Goal: Transaction & Acquisition: Download file/media

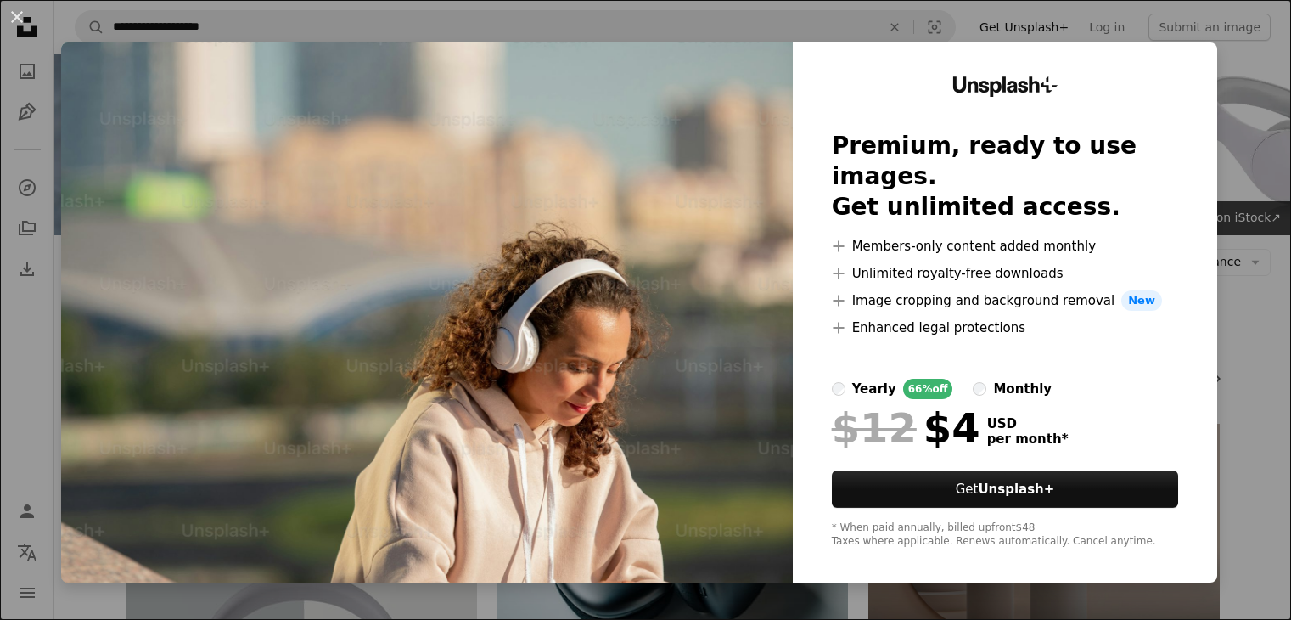
scroll to position [4185, 0]
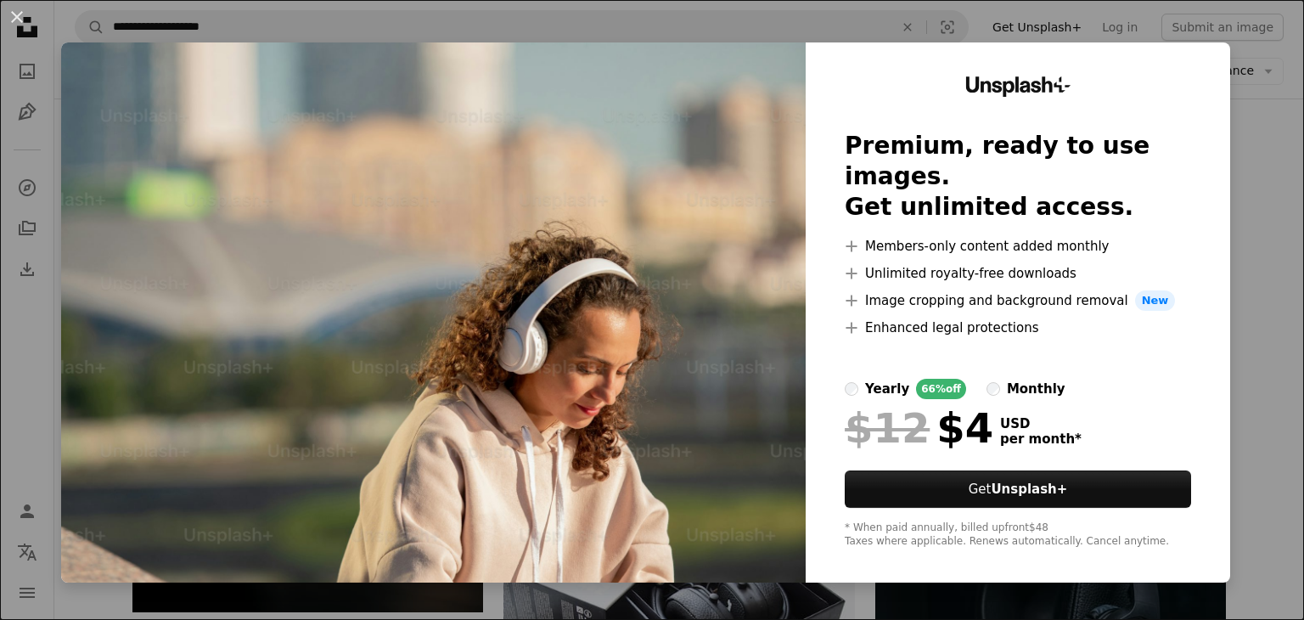
click at [629, 378] on img at bounding box center [433, 312] width 744 height 540
click at [721, 417] on img at bounding box center [433, 312] width 744 height 540
click at [573, 214] on img at bounding box center [433, 312] width 744 height 540
click at [9, 14] on button "An X shape" at bounding box center [17, 17] width 20 height 20
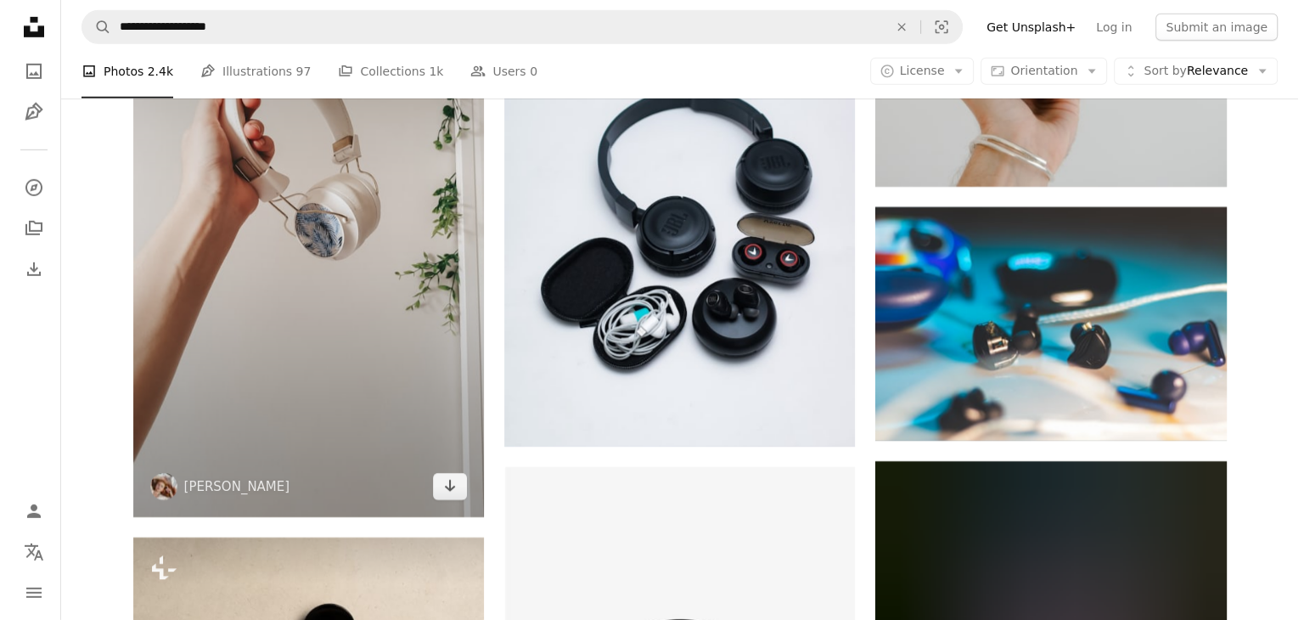
scroll to position [24681, 0]
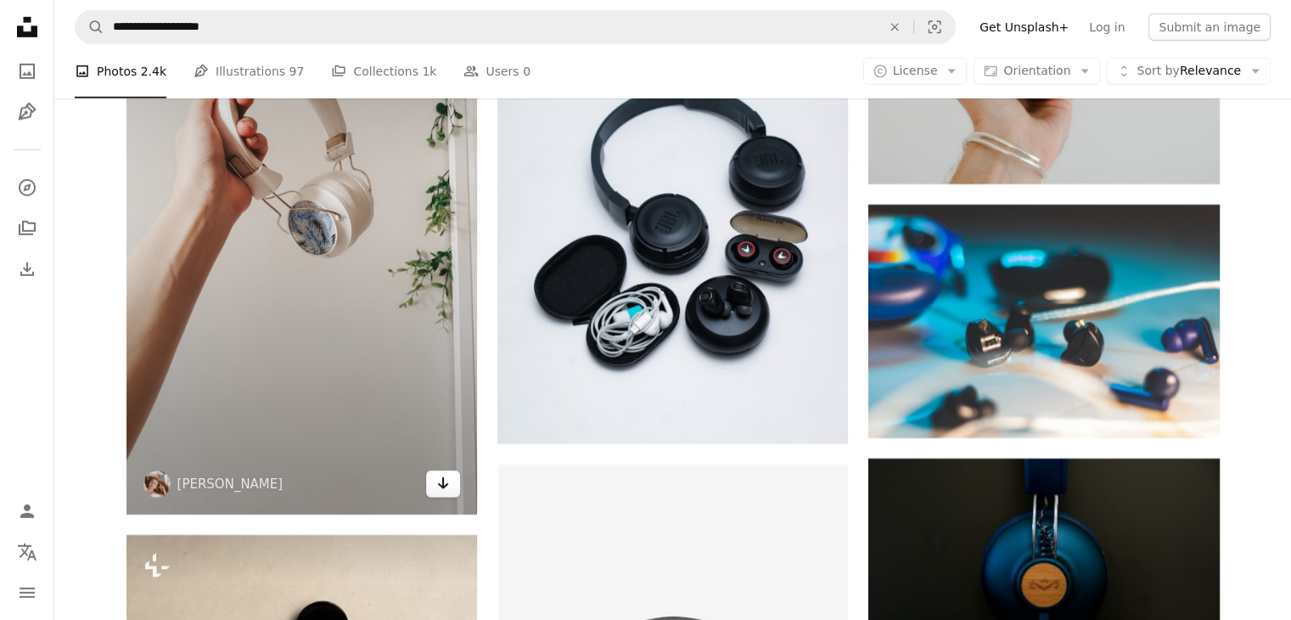
click at [446, 478] on icon "Arrow pointing down" at bounding box center [443, 483] width 14 height 20
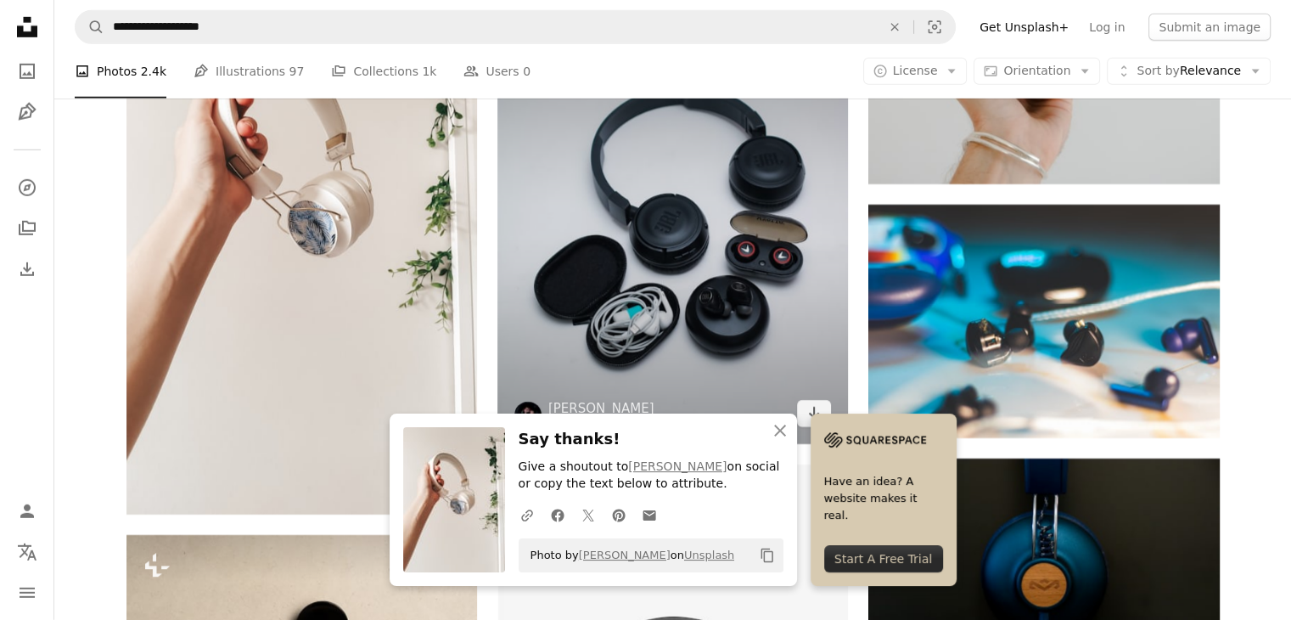
click at [588, 323] on img at bounding box center [672, 224] width 351 height 439
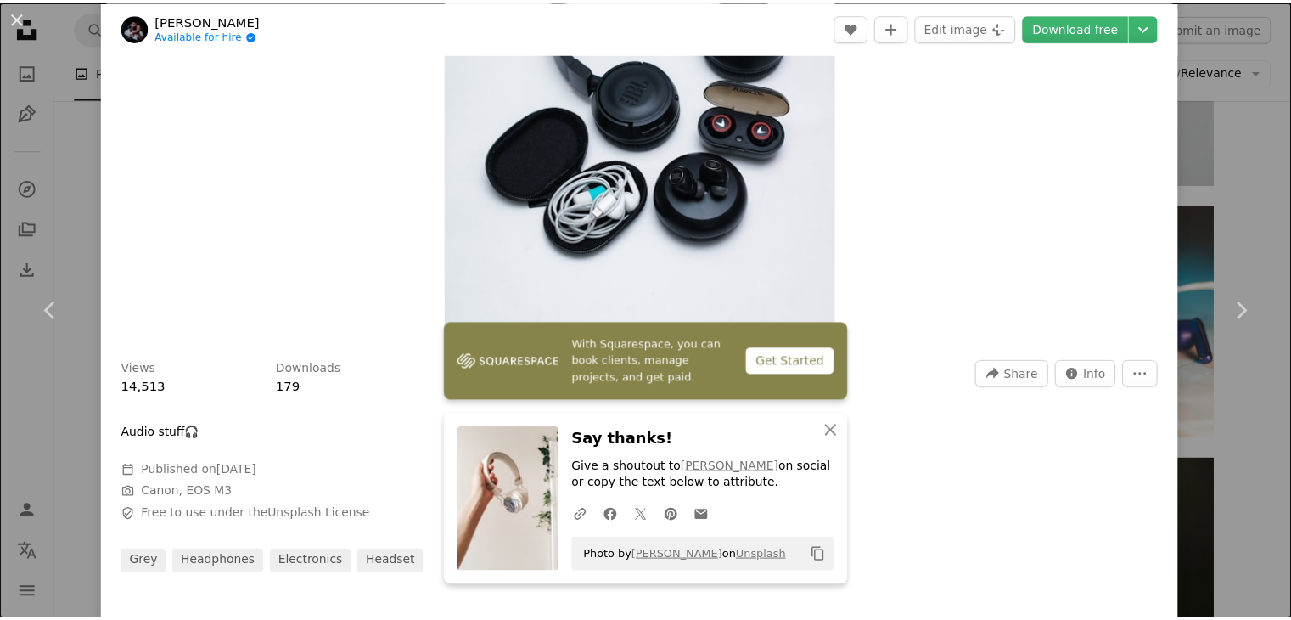
scroll to position [90, 0]
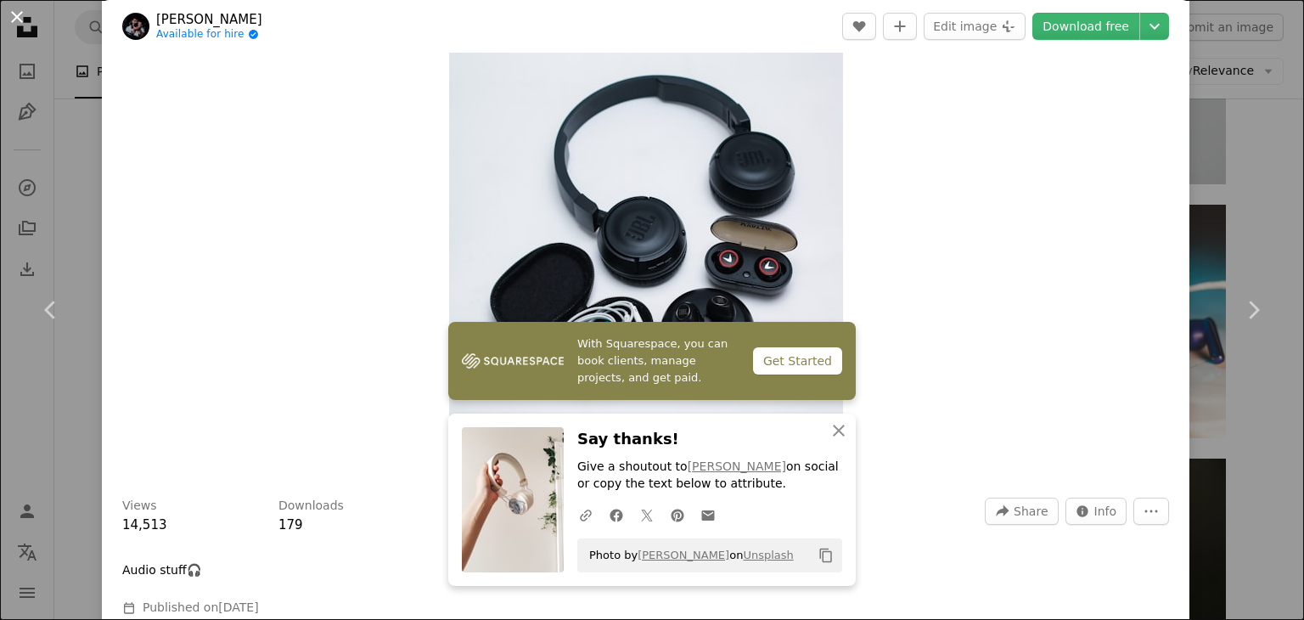
click at [25, 14] on button "An X shape" at bounding box center [17, 17] width 20 height 20
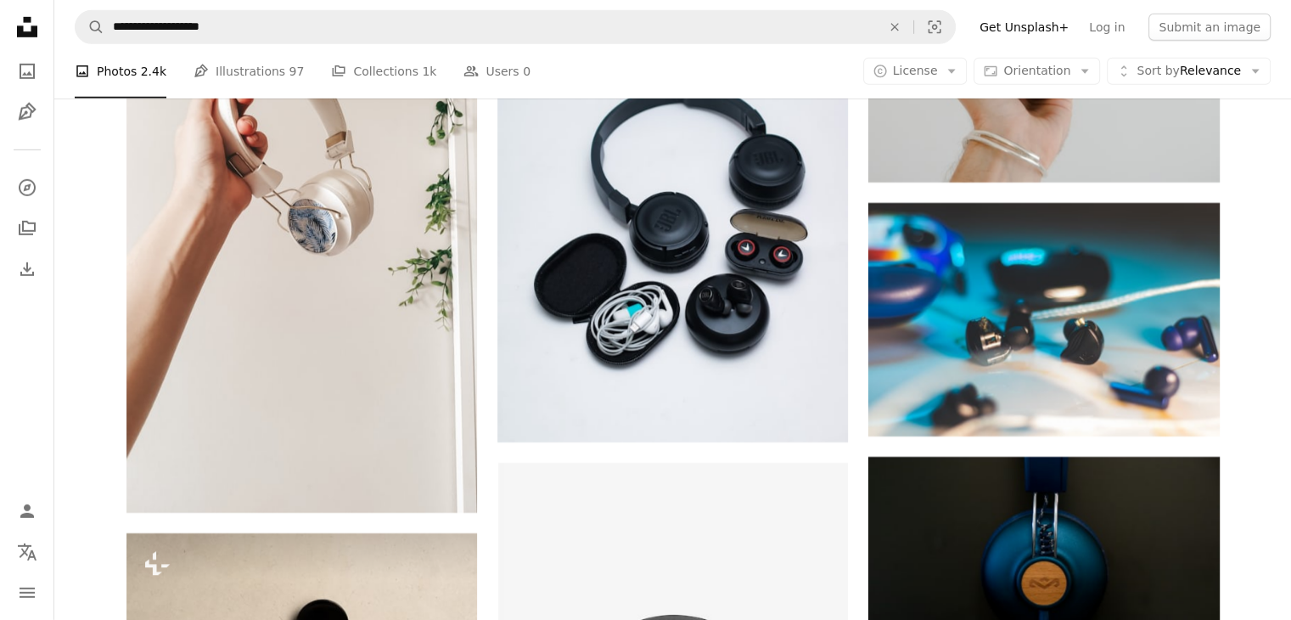
scroll to position [24682, 0]
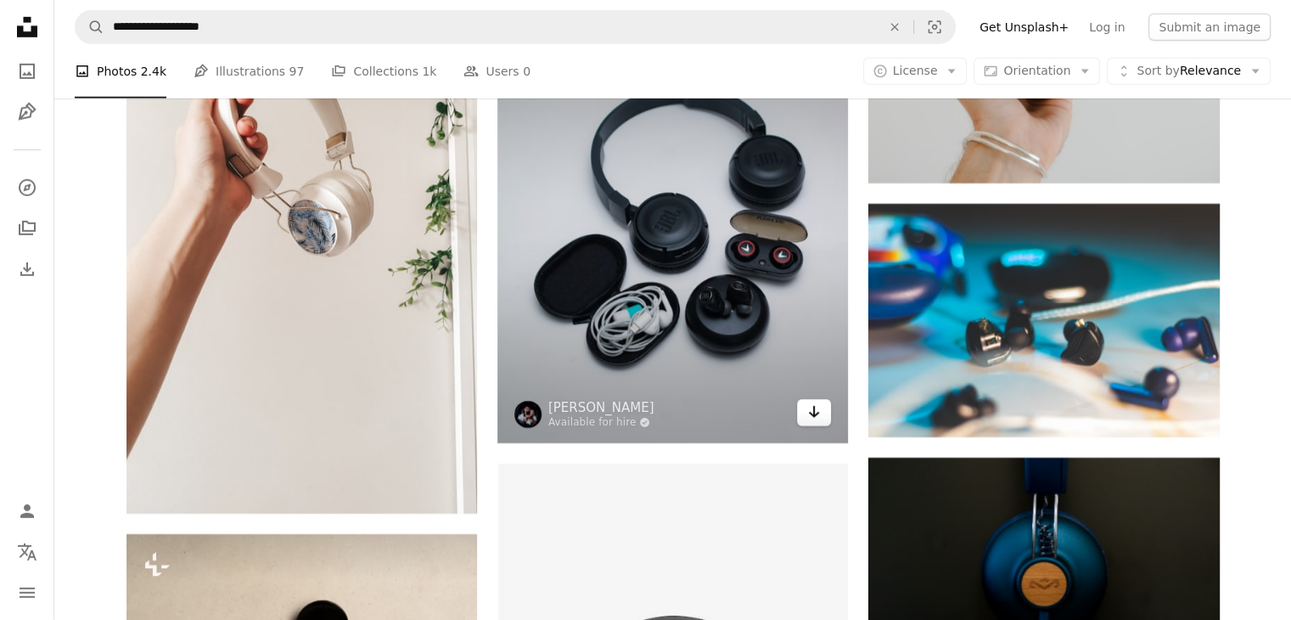
click at [807, 422] on icon "Arrow pointing down" at bounding box center [814, 411] width 14 height 20
